Goal: Check status

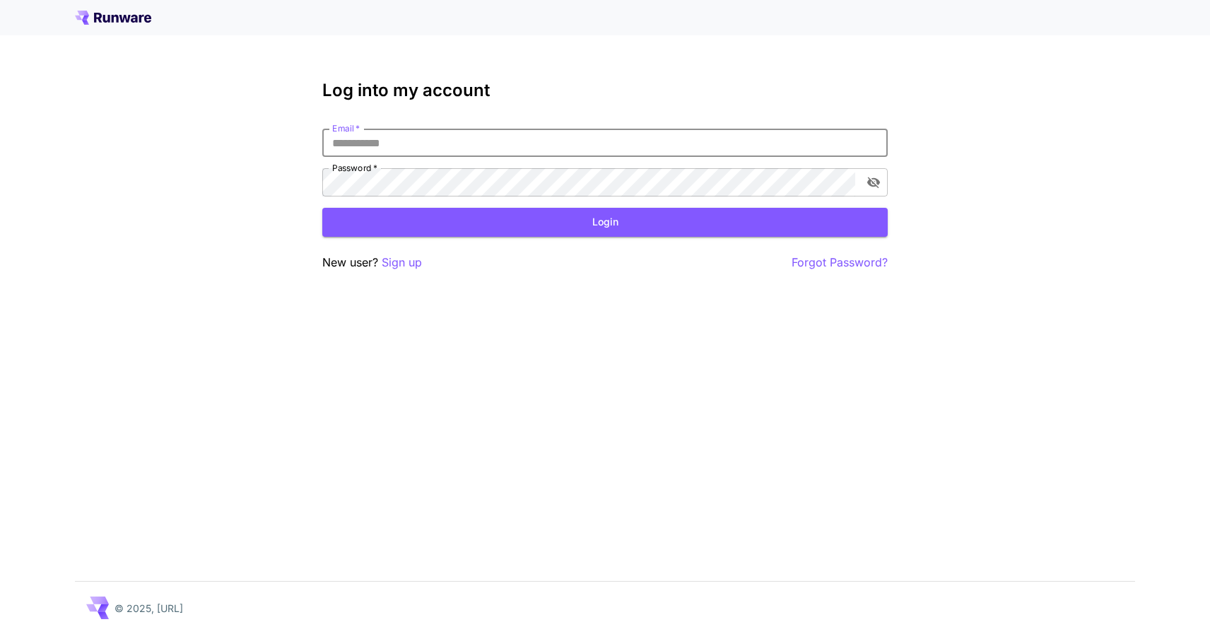
click at [405, 141] on input "Email   *" at bounding box center [604, 143] width 565 height 28
type input "**********"
click button "Login" at bounding box center [604, 222] width 565 height 29
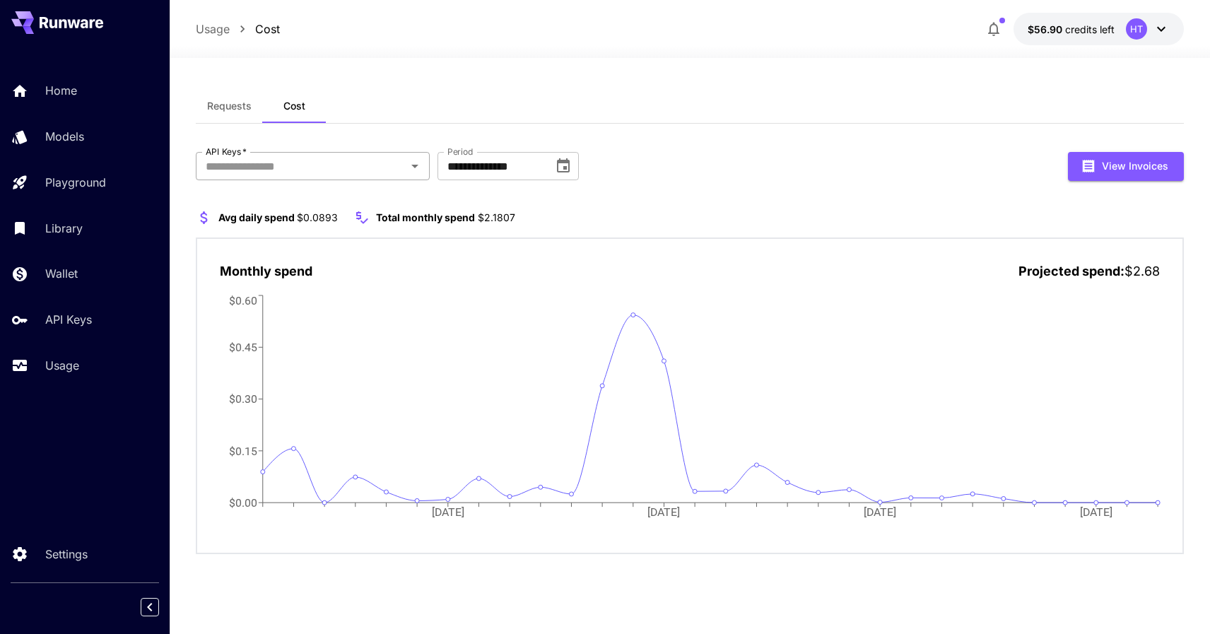
click at [266, 164] on input "API Keys   *" at bounding box center [301, 166] width 202 height 20
click at [271, 204] on li "genart - production" at bounding box center [313, 203] width 234 height 35
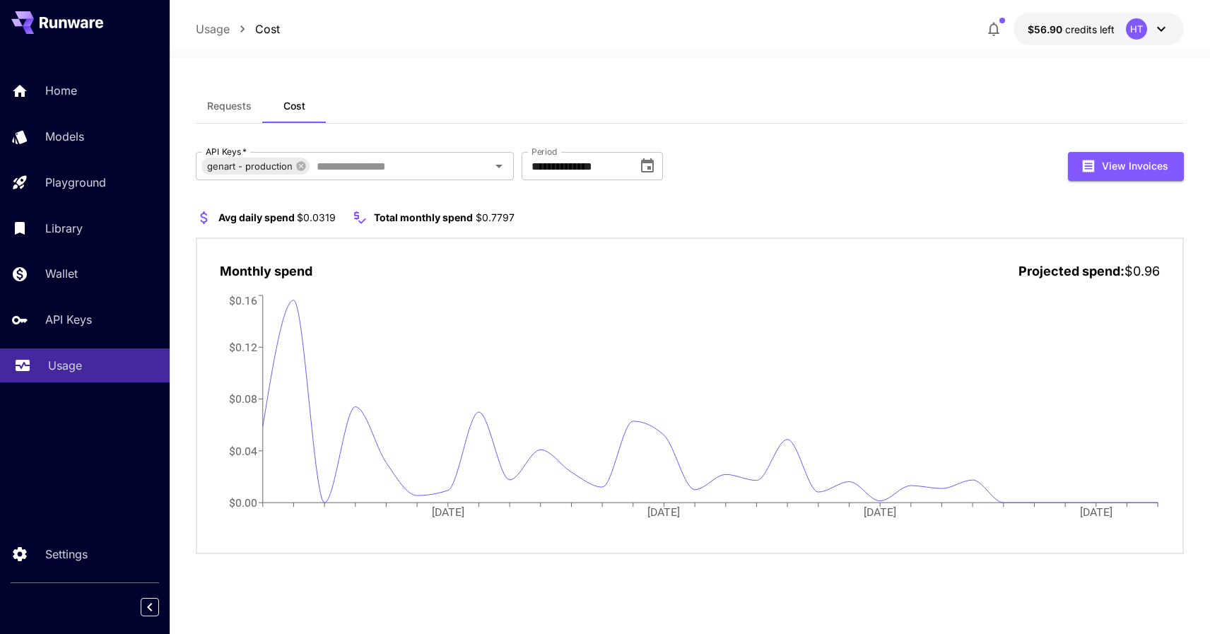
click at [76, 361] on p "Usage" at bounding box center [65, 365] width 34 height 17
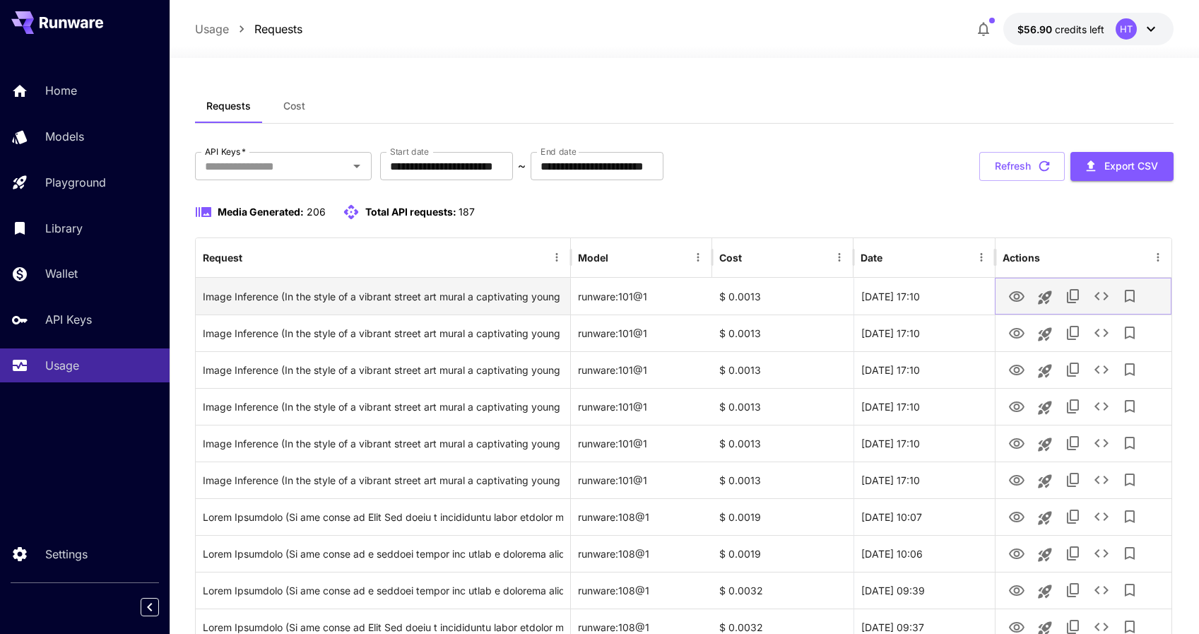
click at [1023, 299] on icon "View" at bounding box center [1017, 296] width 16 height 11
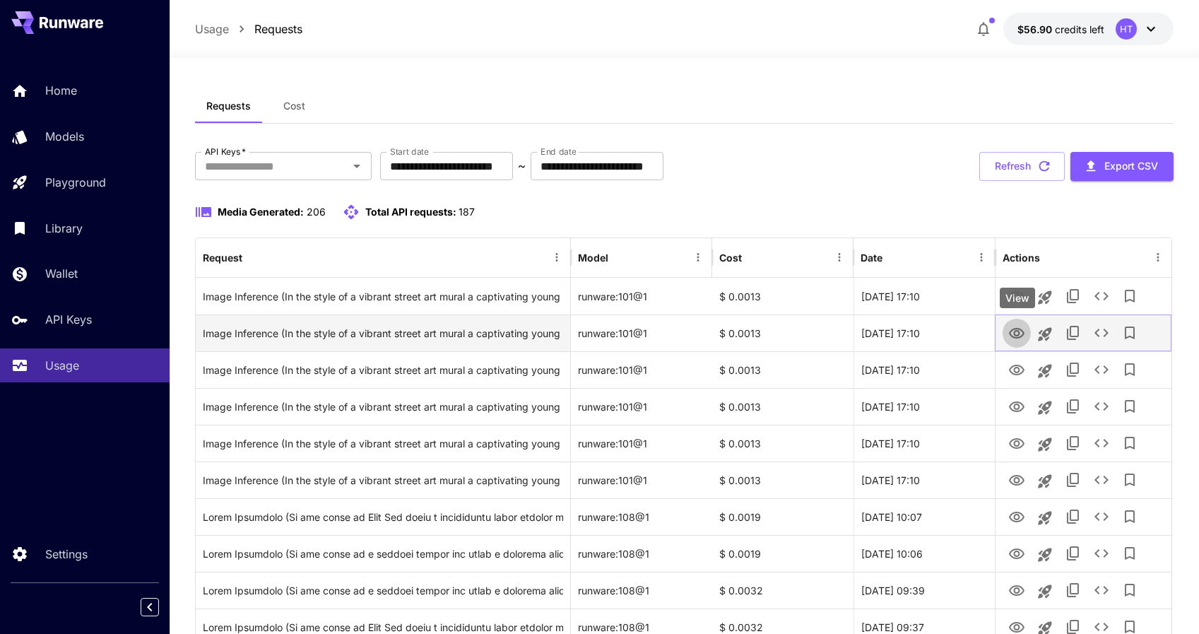
click at [1019, 327] on icon "View" at bounding box center [1017, 333] width 17 height 17
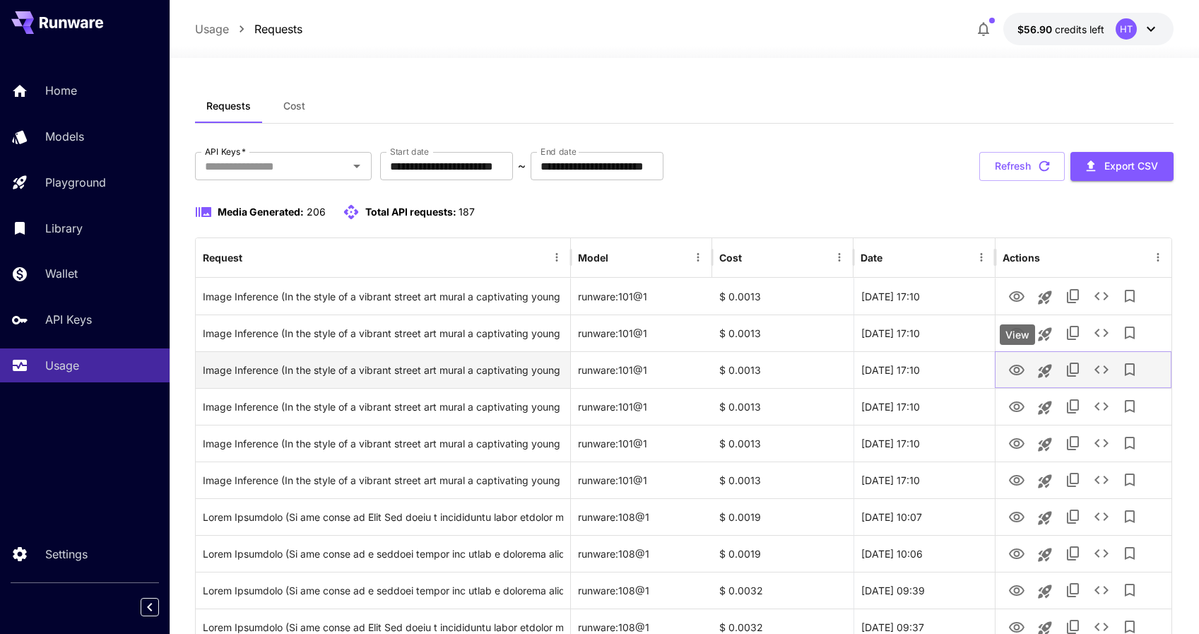
click at [1021, 370] on icon "View" at bounding box center [1017, 370] width 17 height 17
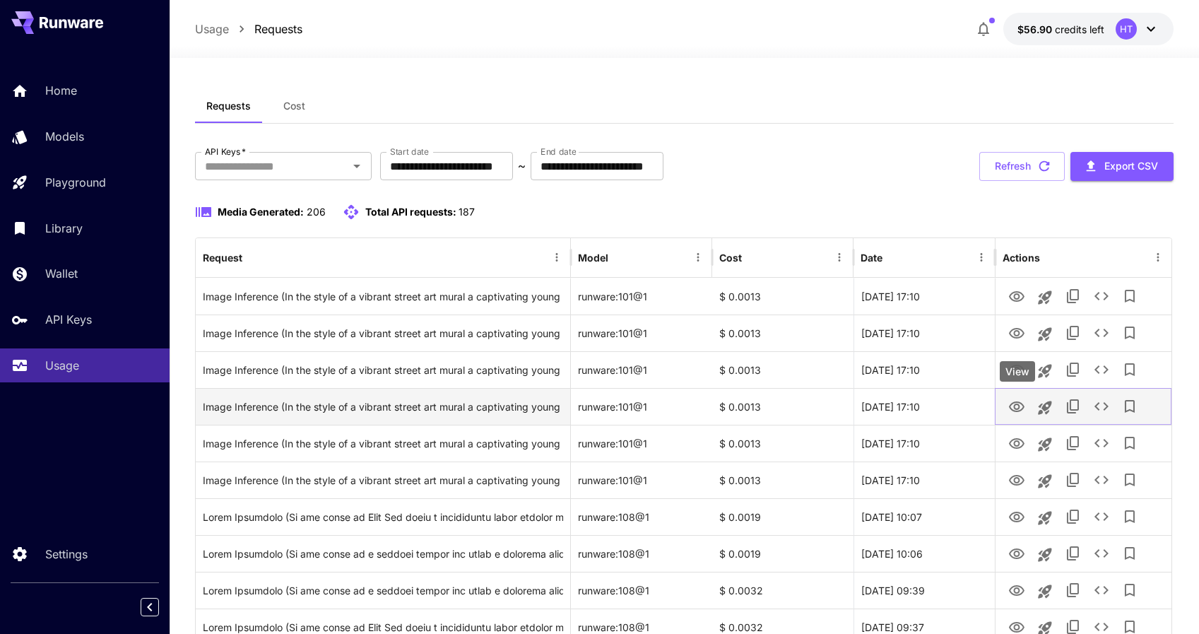
click at [1011, 406] on icon "View" at bounding box center [1017, 406] width 16 height 11
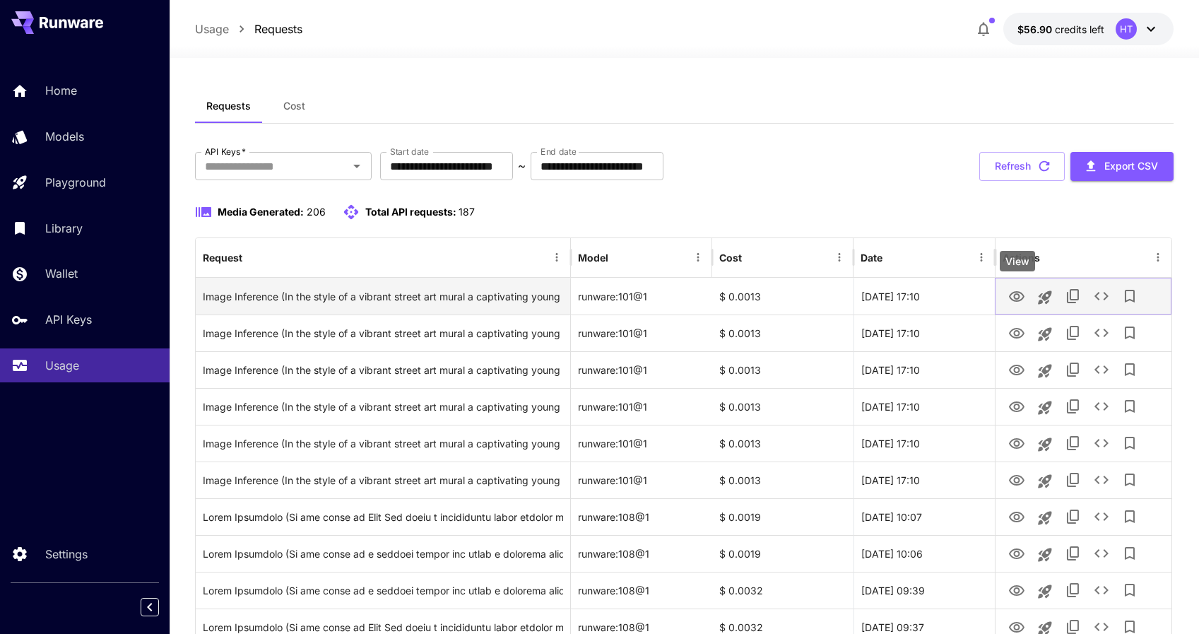
click at [1021, 298] on icon "View" at bounding box center [1017, 296] width 17 height 17
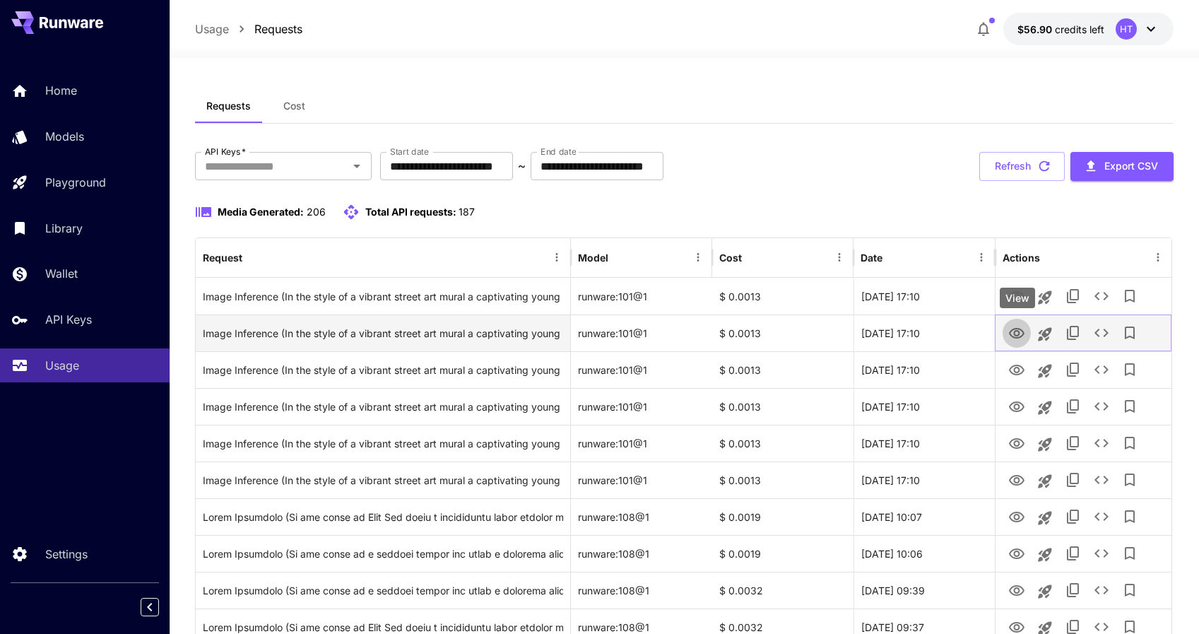
click at [1014, 334] on icon "View" at bounding box center [1017, 333] width 17 height 17
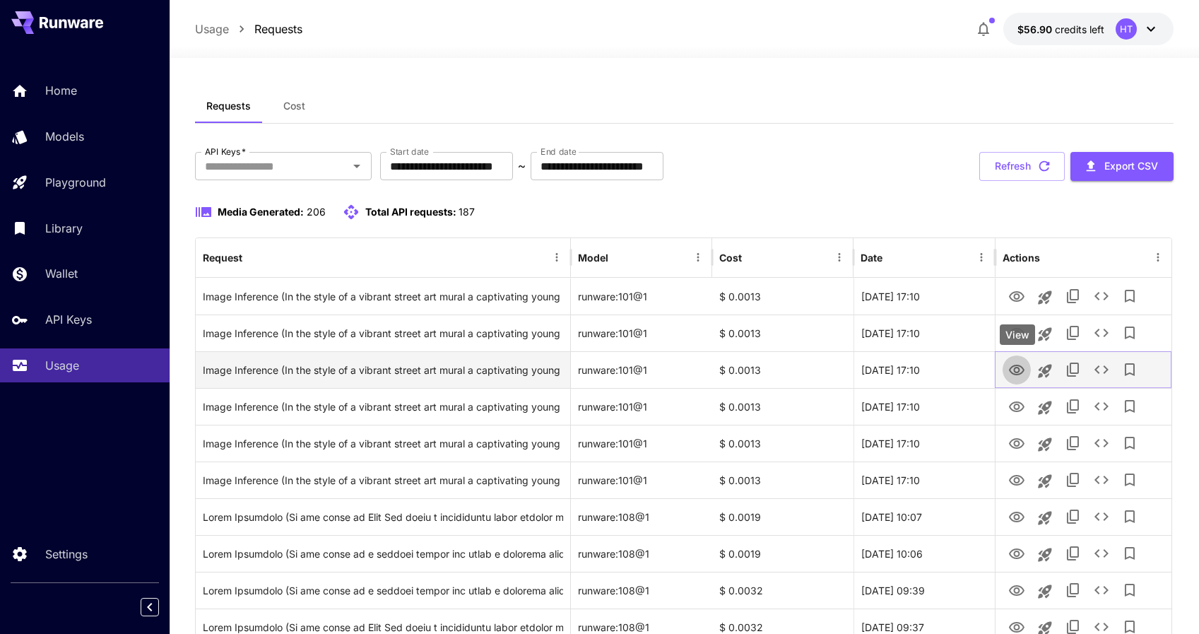
click at [1014, 370] on icon "View" at bounding box center [1017, 370] width 16 height 11
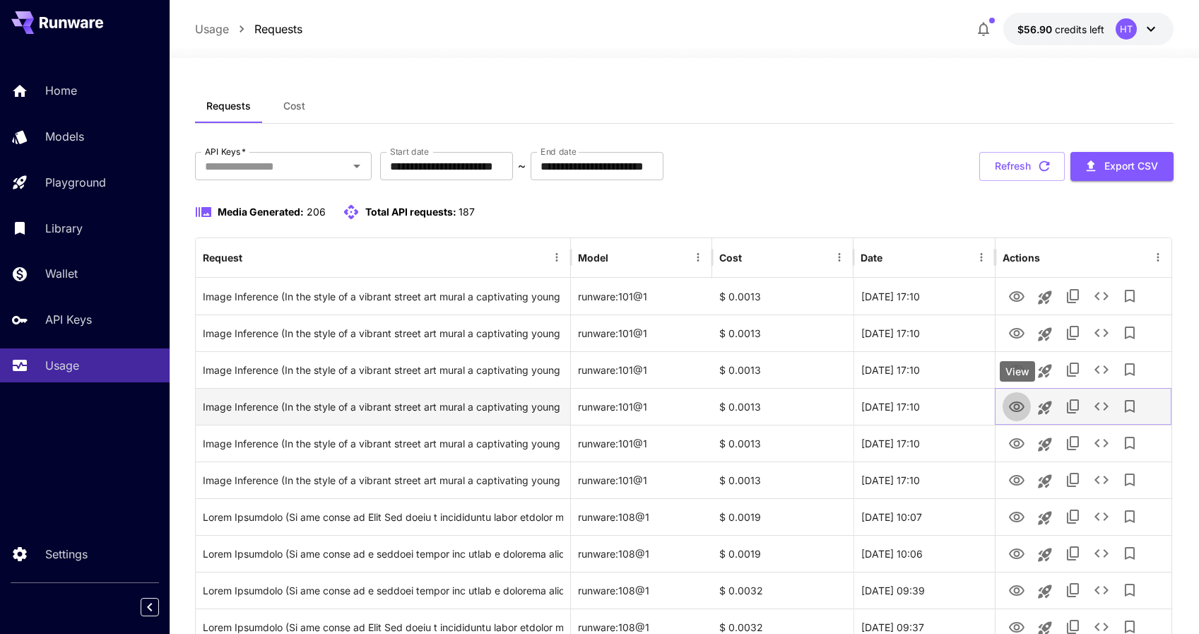
click at [1015, 404] on icon "View" at bounding box center [1017, 407] width 17 height 17
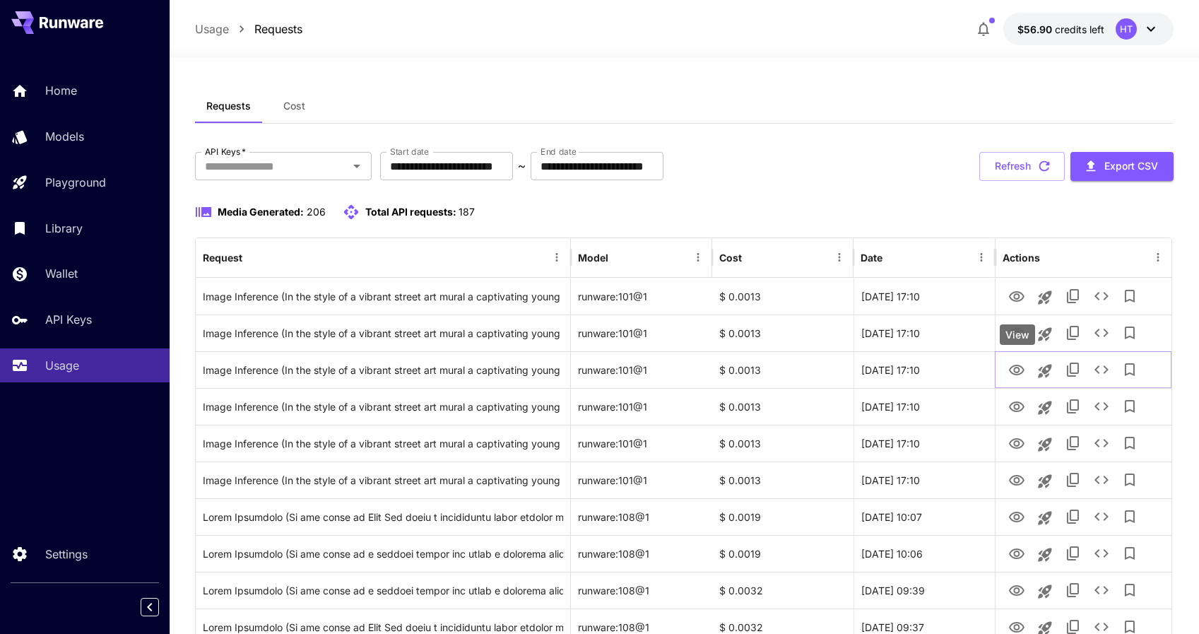
click at [1021, 337] on div "View" at bounding box center [1017, 334] width 35 height 20
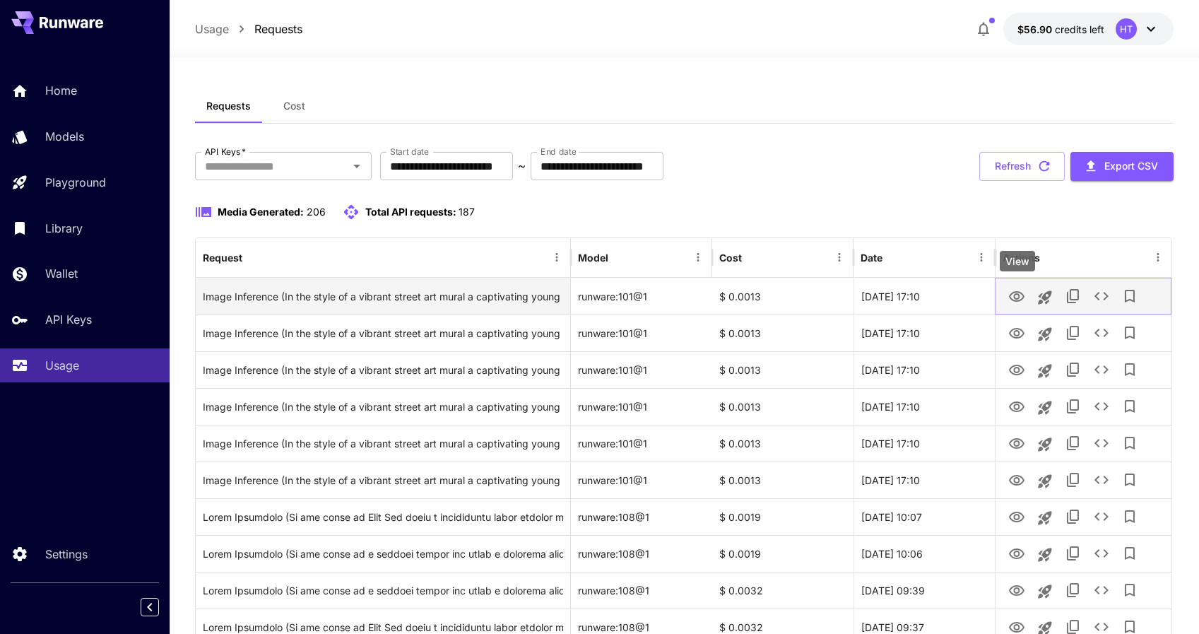
click at [1018, 298] on icon "View" at bounding box center [1017, 296] width 16 height 11
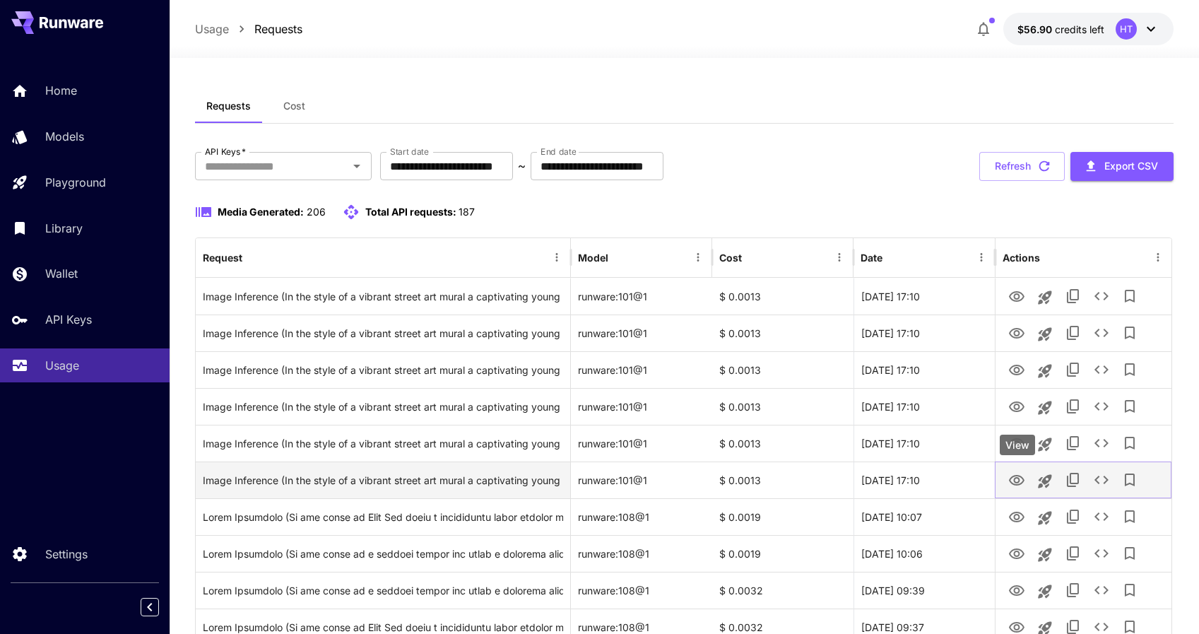
click at [1014, 477] on icon "View" at bounding box center [1017, 480] width 16 height 11
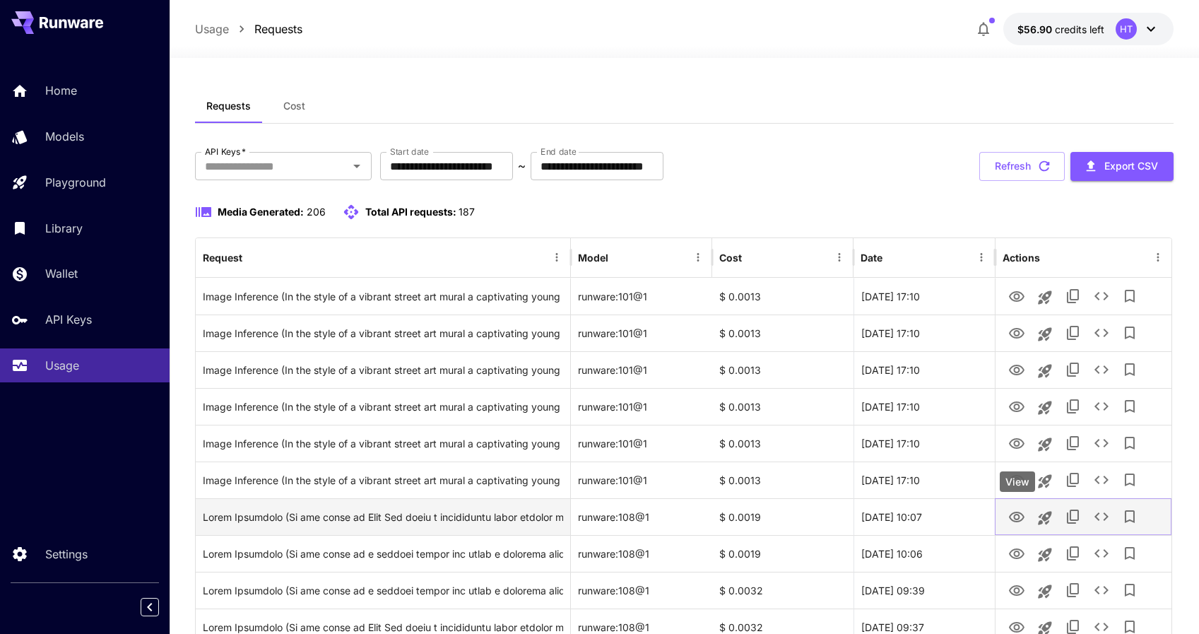
click at [1014, 521] on icon "View" at bounding box center [1017, 517] width 16 height 11
